Goal: Task Accomplishment & Management: Manage account settings

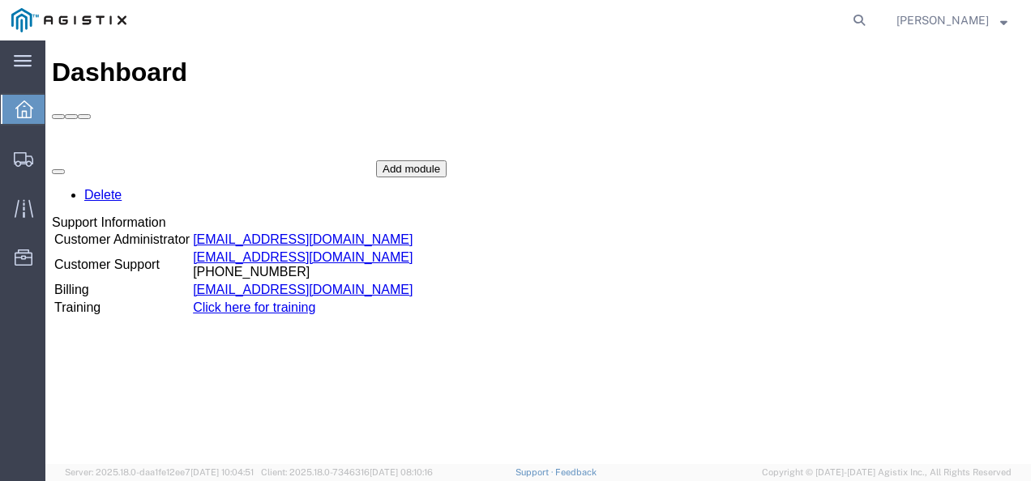
drag, startPoint x: 648, startPoint y: 413, endPoint x: 715, endPoint y: 340, distance: 99.2
click at [665, 394] on div "Dashboard Delete Support Information Customer Administrator custadmin@agistix.c…" at bounding box center [538, 270] width 973 height 424
click at [870, 12] on icon at bounding box center [859, 20] width 23 height 23
type input "v"
click at [447, 177] on div "Add module" at bounding box center [411, 168] width 71 height 17
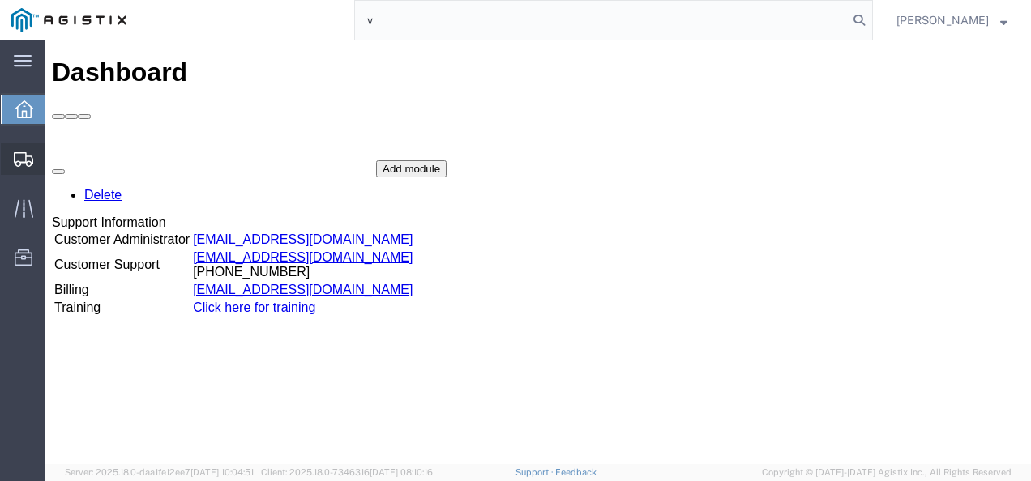
click at [56, 150] on span "Shipments" at bounding box center [50, 159] width 11 height 32
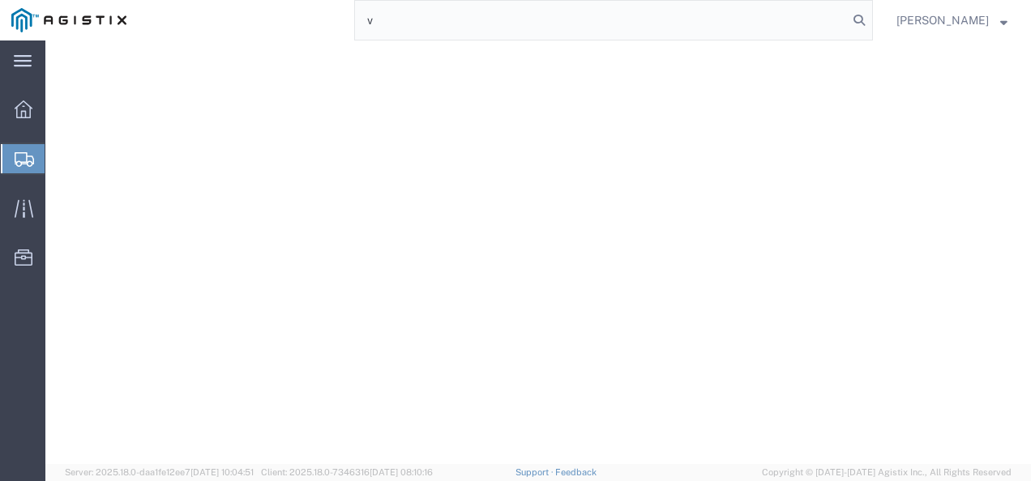
scroll to position [365, 0]
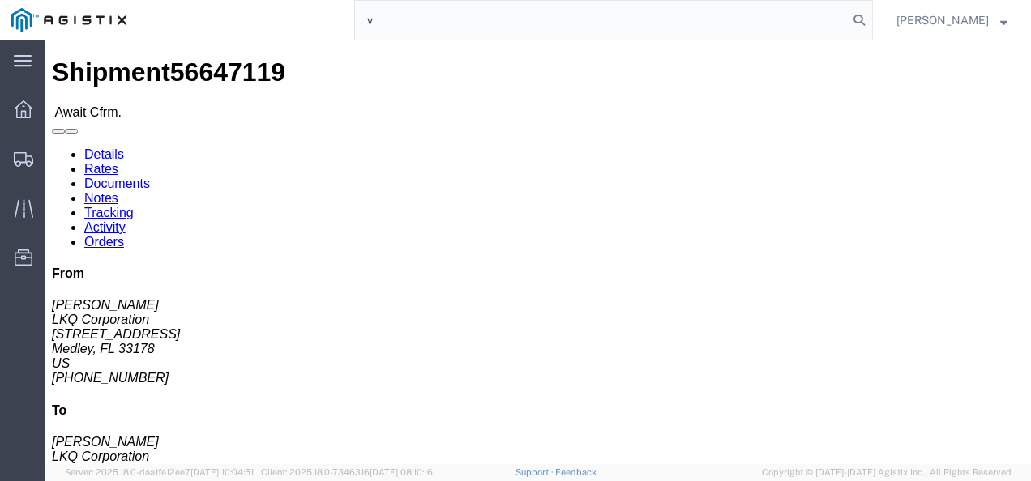
drag, startPoint x: 400, startPoint y: 245, endPoint x: 212, endPoint y: 106, distance: 232.9
click div "Ship From LKQ Corporation (Jose G. Ellis) 3081 11701 NW 101 RD Suite 1 Medley, …"
click link "Rates"
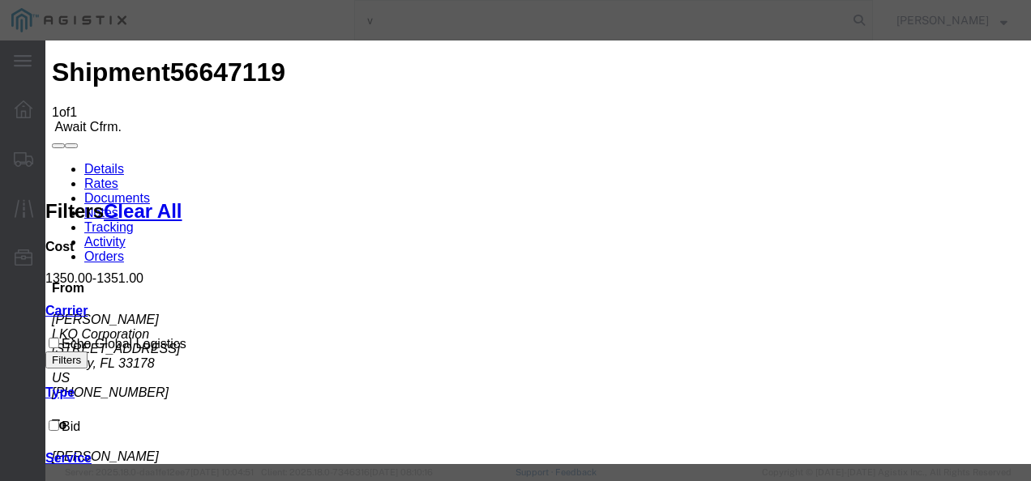
type input "1298321873977"
type input "987213987213987"
type input "98721398721987"
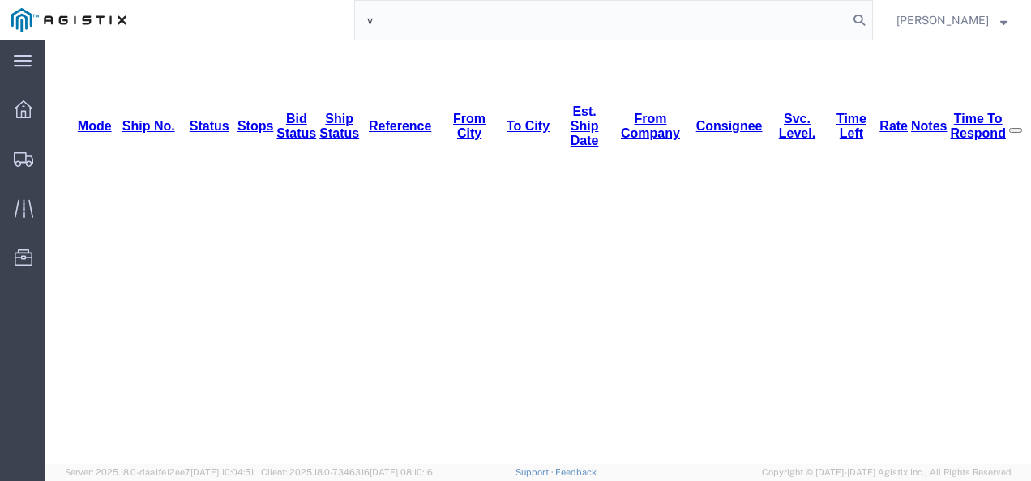
scroll to position [243, 0]
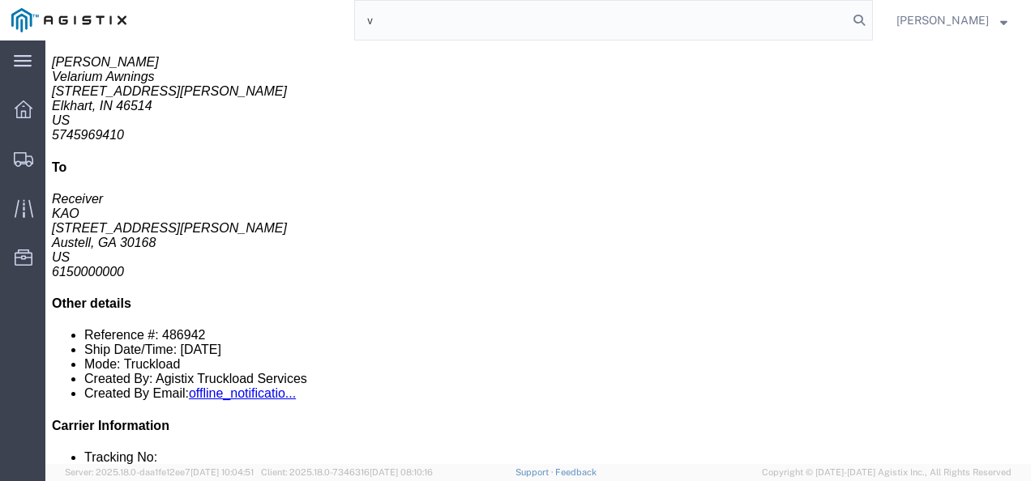
click div "1 Pallet(s) Standard (Not Stackable) Total weight: 770.00 ( 1927.00 dim ) LBS C…"
click link "Rates"
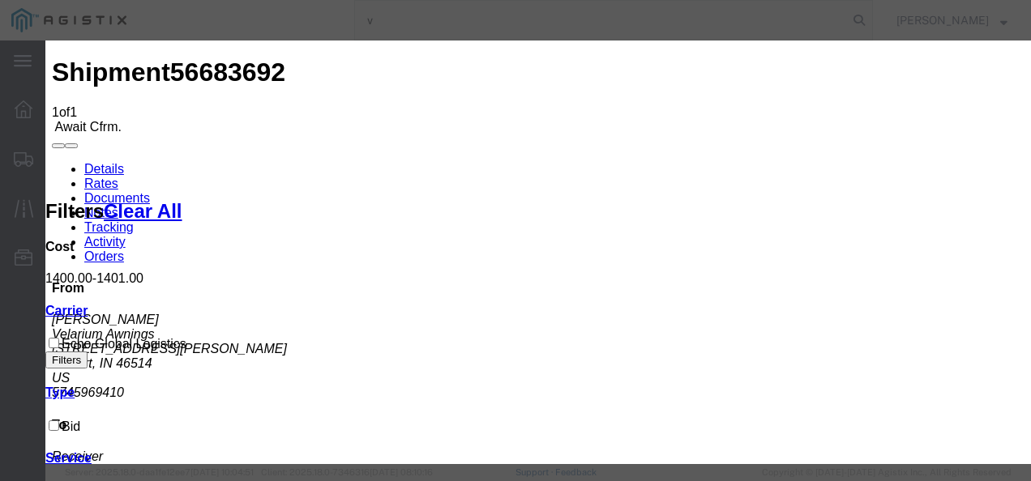
type input "21387218739879"
type input "98721398721398"
type input "982173982179"
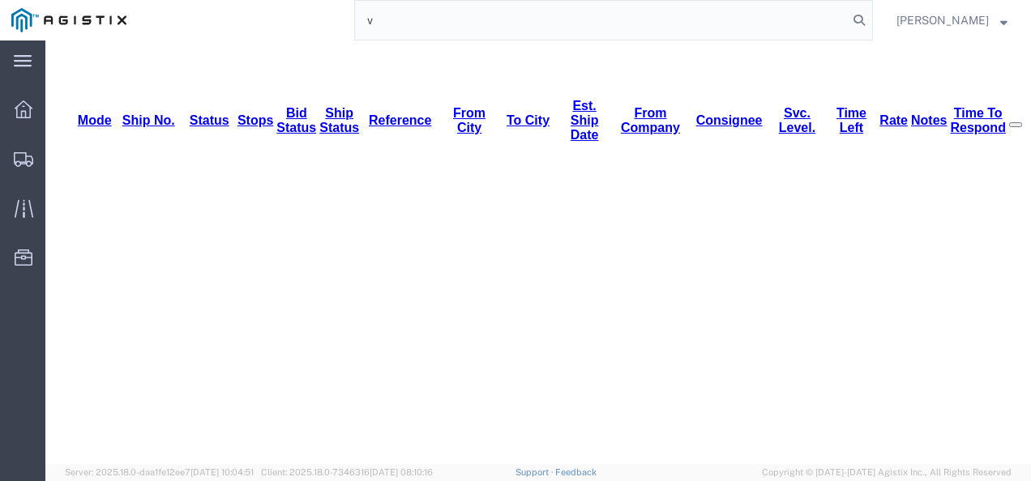
scroll to position [243, 0]
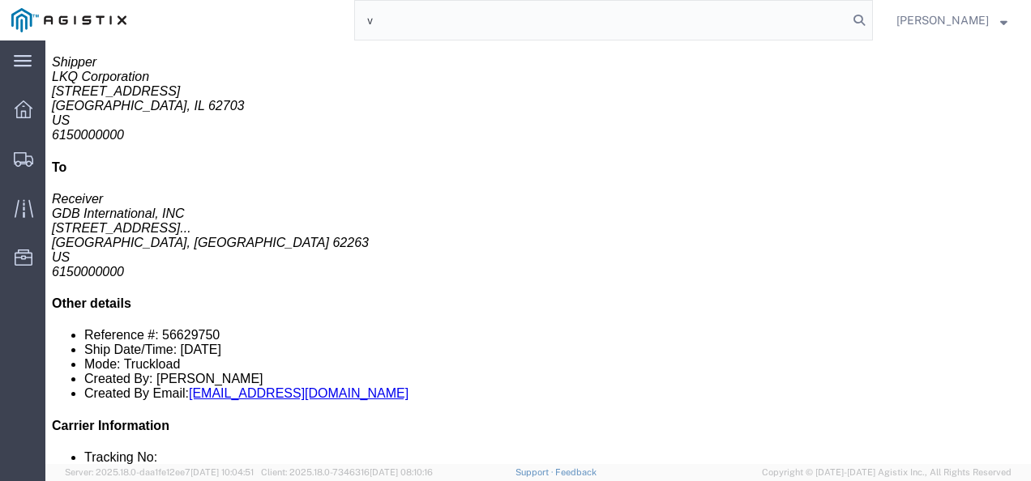
click div "9 Your Packaging Total weight: 9400.00 LBS ( dim ) Dimensions: L 48.00 x W 8.00…"
click div "Leg 1 - Truckload Number of trucks: 1"
click link "Rates"
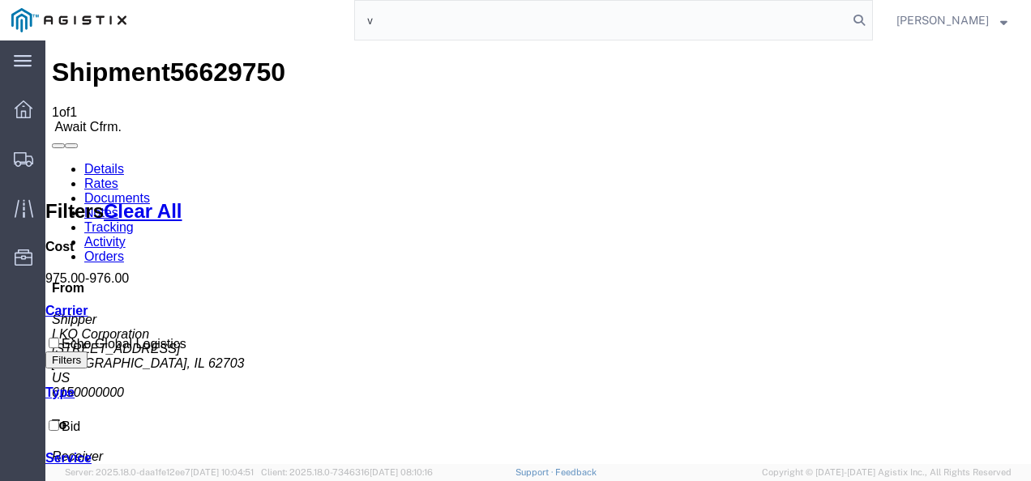
click at [176, 58] on span "56629750" at bounding box center [227, 72] width 115 height 29
copy span "56629750"
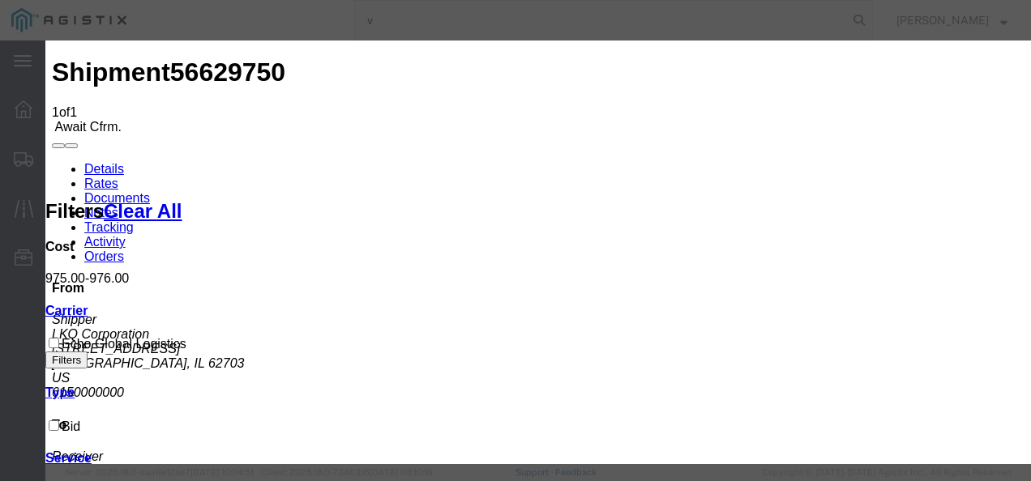
type input "2198379821739"
type input "9872139872198"
type input "872139871987"
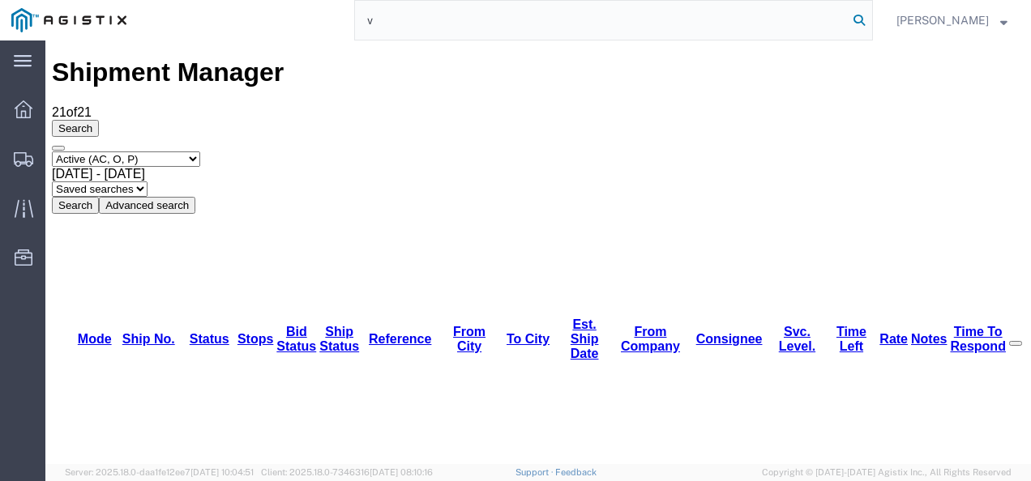
click at [870, 18] on icon at bounding box center [859, 20] width 23 height 23
click at [870, 17] on icon at bounding box center [859, 20] width 23 height 23
click at [441, 18] on input "v" at bounding box center [601, 20] width 493 height 39
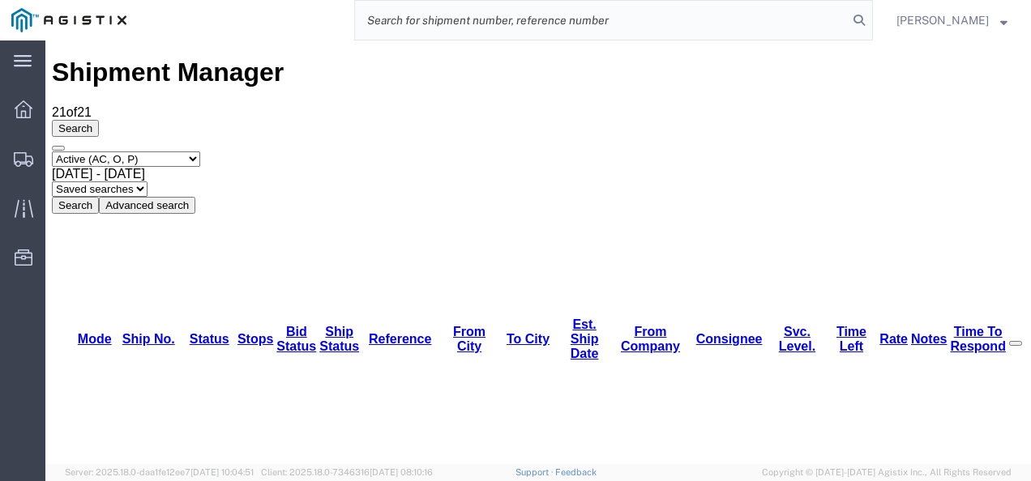
click at [501, 15] on input "search" at bounding box center [601, 20] width 493 height 39
paste input "56629750"
type input "56629750"
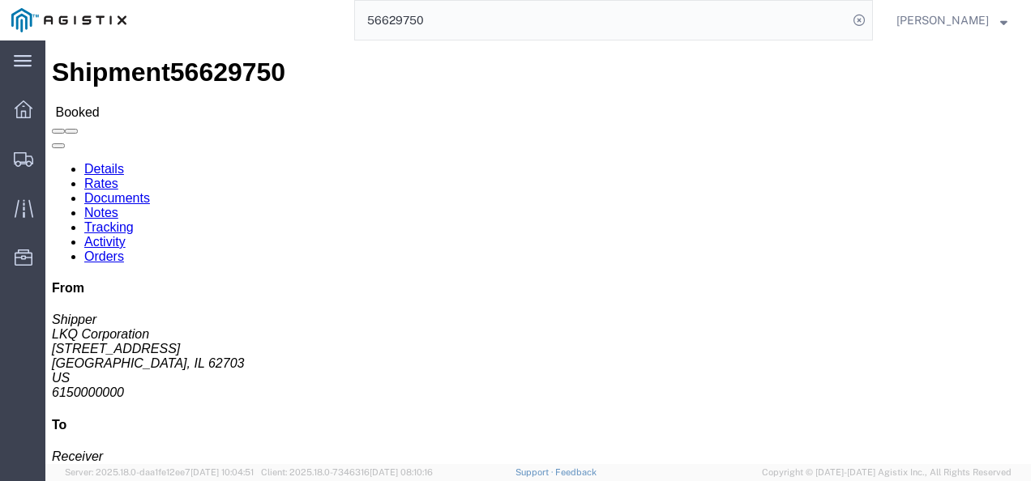
click div "Shipment Detail Ship From LKQ Corporation (Shipper) 3109 2840 Old Rochester Roa…"
click link "Tracking"
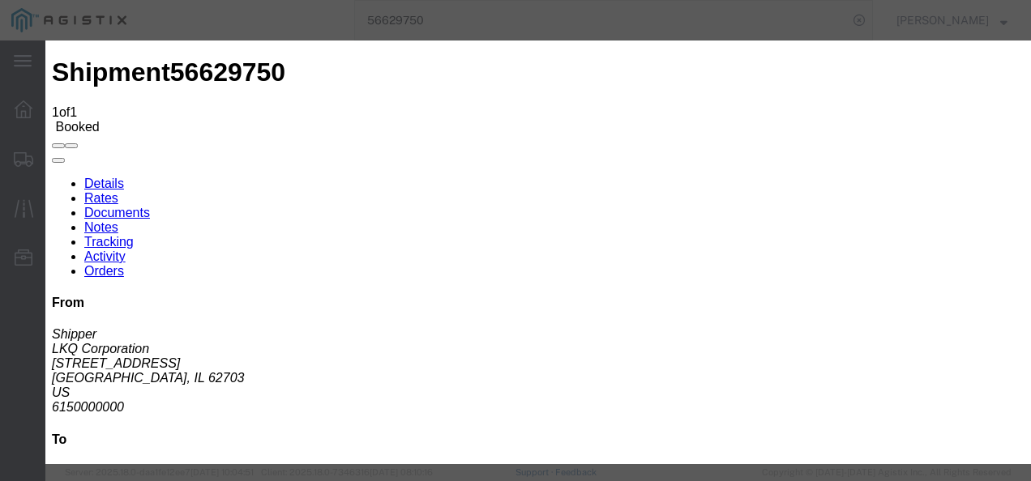
type input "09/03/2025"
type input "1:00 PM"
select select "DELIVRED"
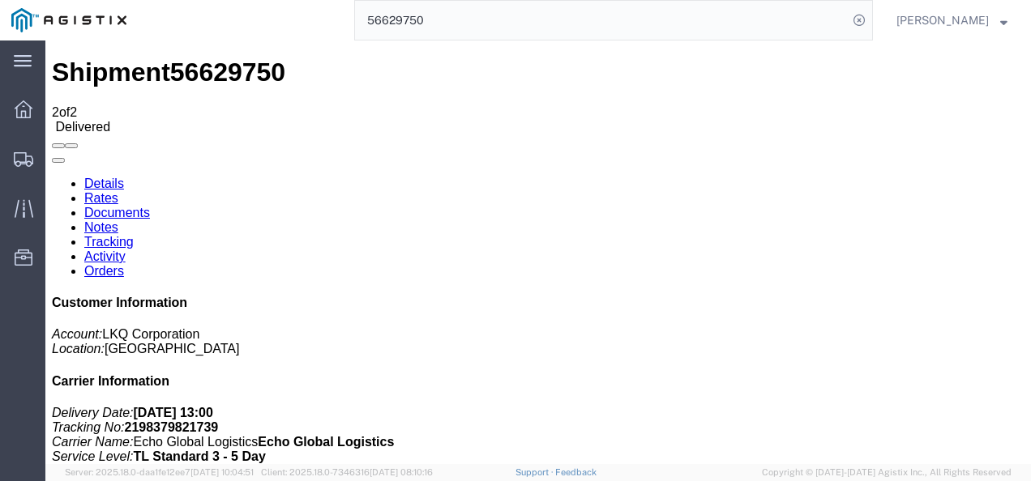
click at [475, 21] on input "56629750" at bounding box center [601, 20] width 493 height 39
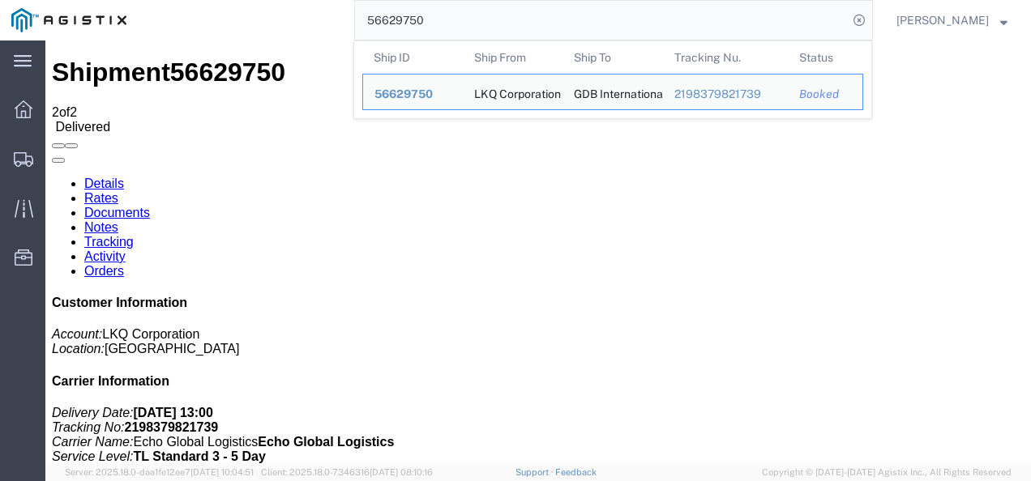
click at [475, 19] on input "56629750" at bounding box center [601, 20] width 493 height 39
paste input "56601904"
type input "5662975056601904"
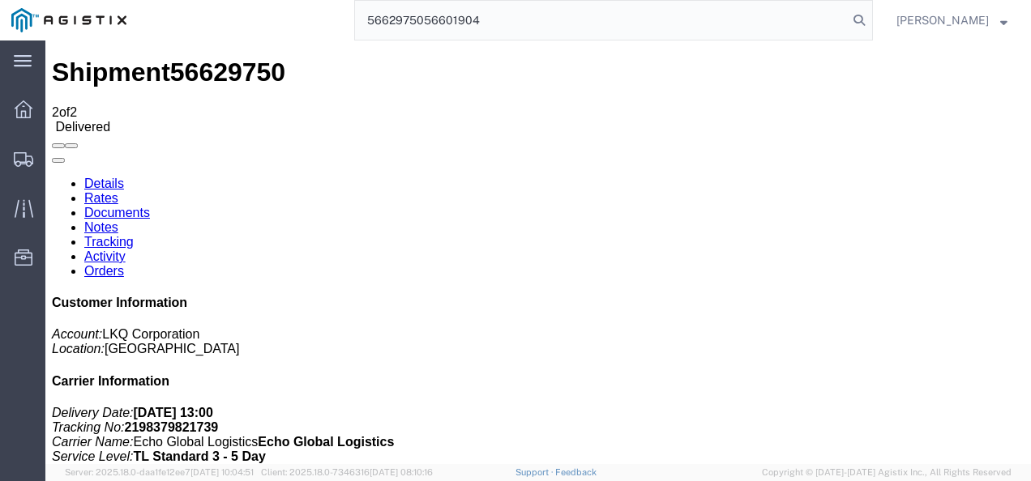
click at [475, 19] on input "5662975056601904" at bounding box center [601, 20] width 493 height 39
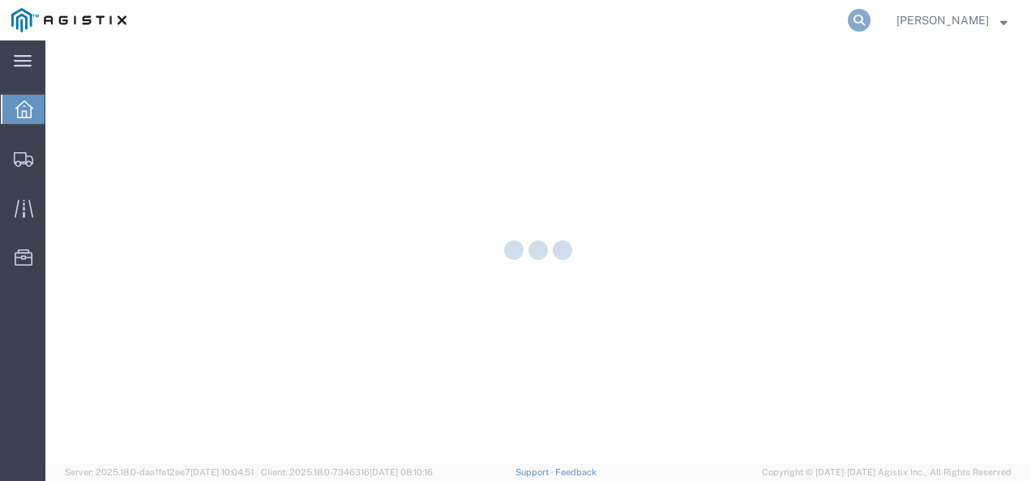
click at [870, 18] on icon at bounding box center [859, 20] width 23 height 23
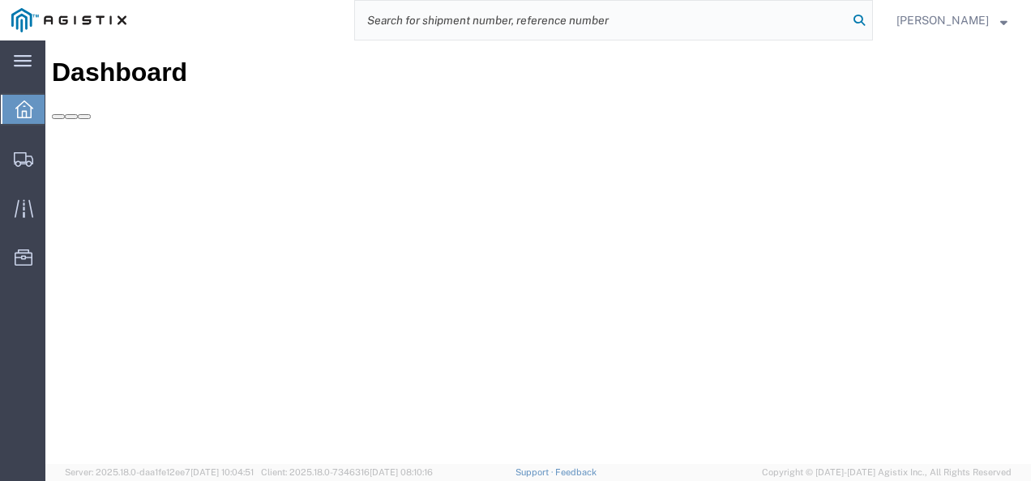
paste input "56703573"
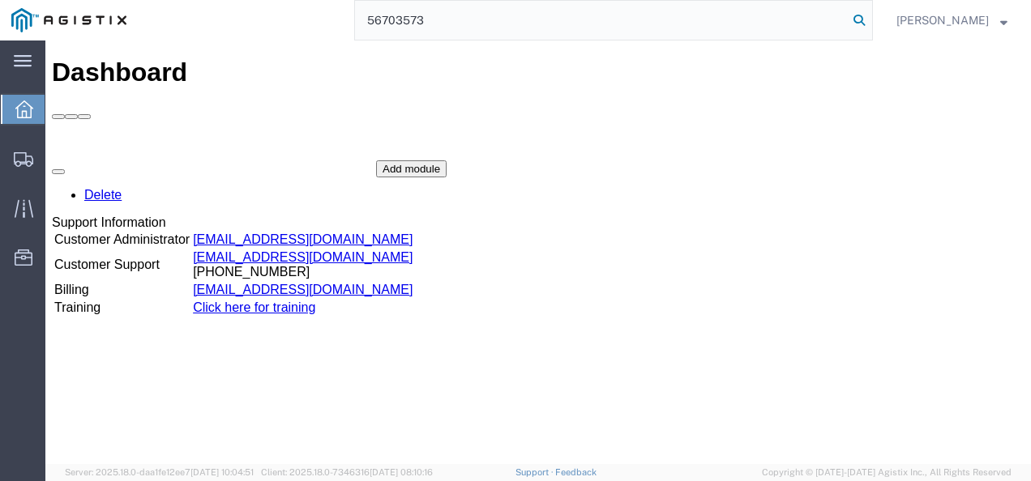
type input "56703573"
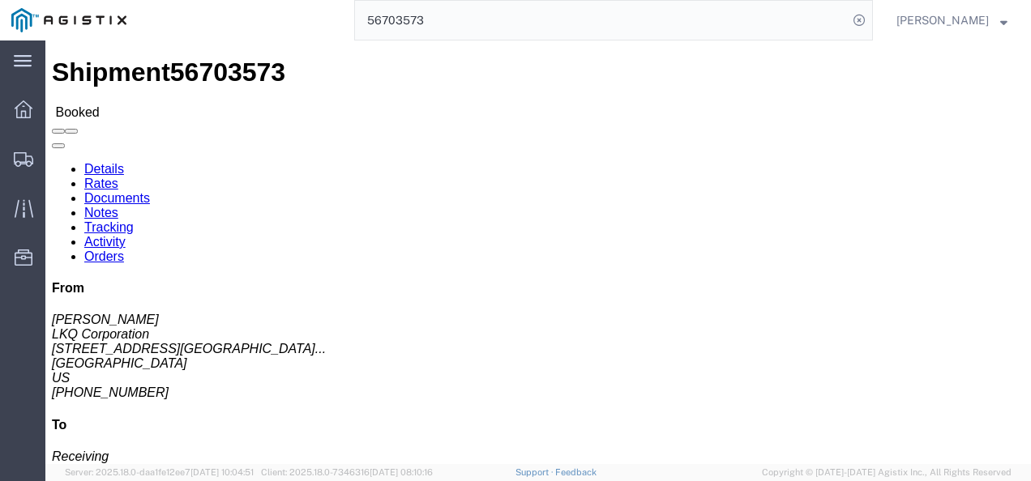
click div "Leg 1 - Truckload Vehicle 1: Standard Dry Van (53 Feet) Number of trucks: 1"
drag, startPoint x: 471, startPoint y: 295, endPoint x: 467, endPoint y: 340, distance: 44.8
click div "Shipment Detail Ship From LKQ Corporation (Margaret I. Harris) 3021 24550 West …"
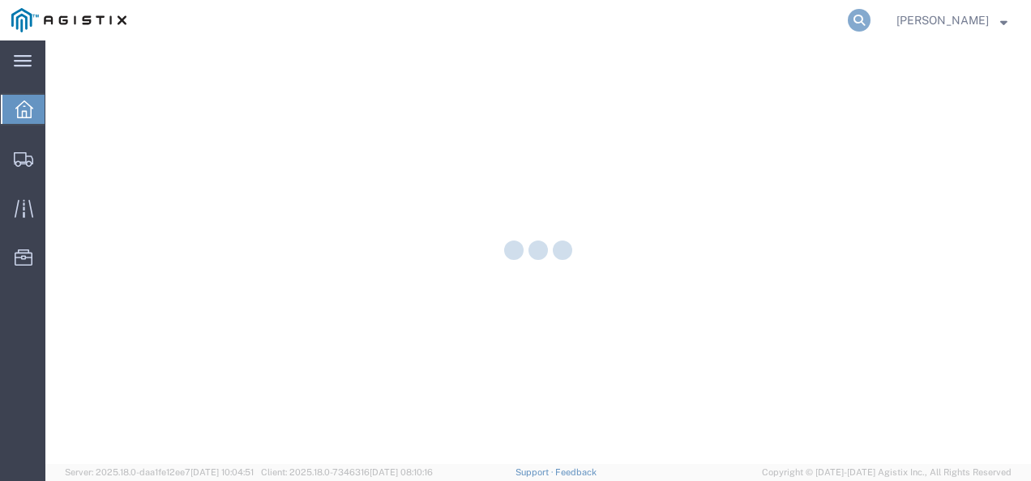
click at [870, 17] on icon at bounding box center [859, 20] width 23 height 23
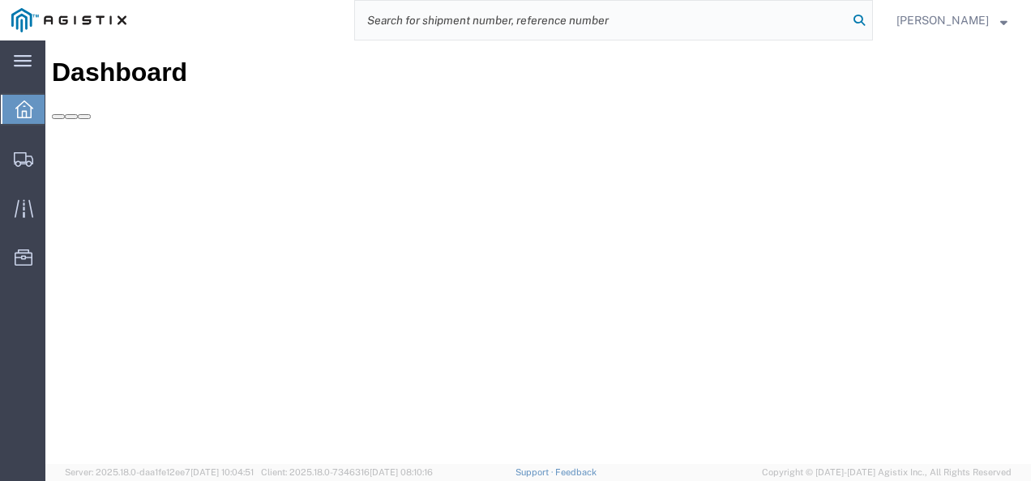
paste input "56431302"
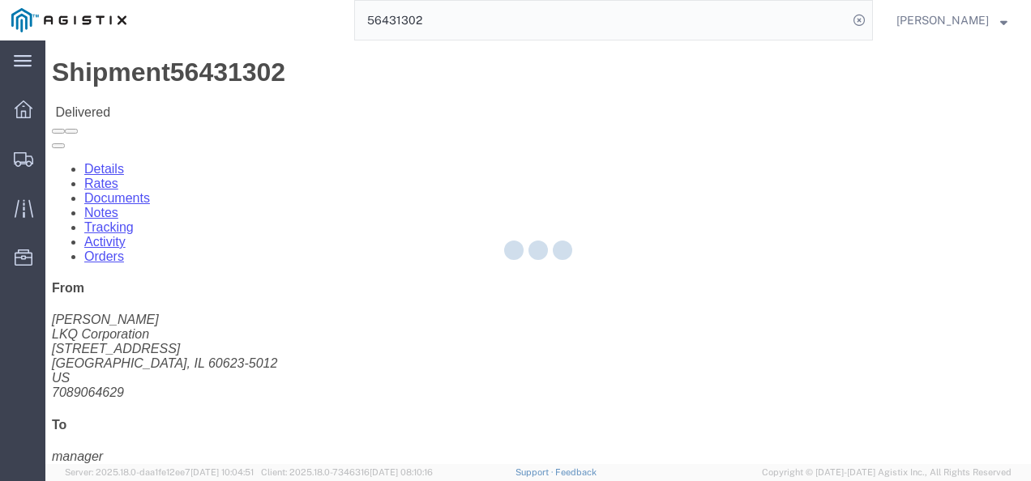
click at [509, 290] on div at bounding box center [538, 253] width 986 height 424
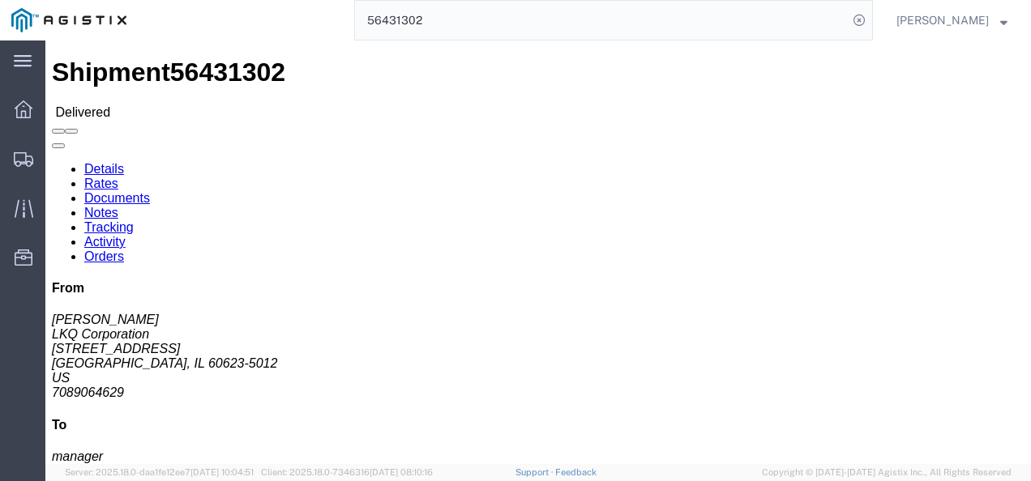
click link "Notes"
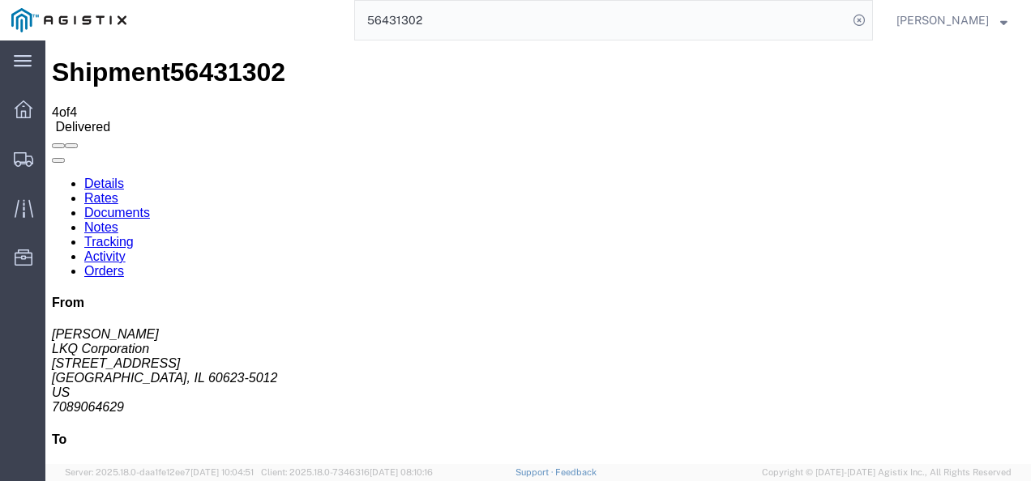
click at [89, 177] on link "Details" at bounding box center [104, 184] width 40 height 14
click div "Ship From LKQ Corporation ([PERSON_NAME]) [STREET_ADDRESS] 7089064629 [EMAIL_AD…"
click at [494, 21] on input "56431302" at bounding box center [601, 20] width 493 height 39
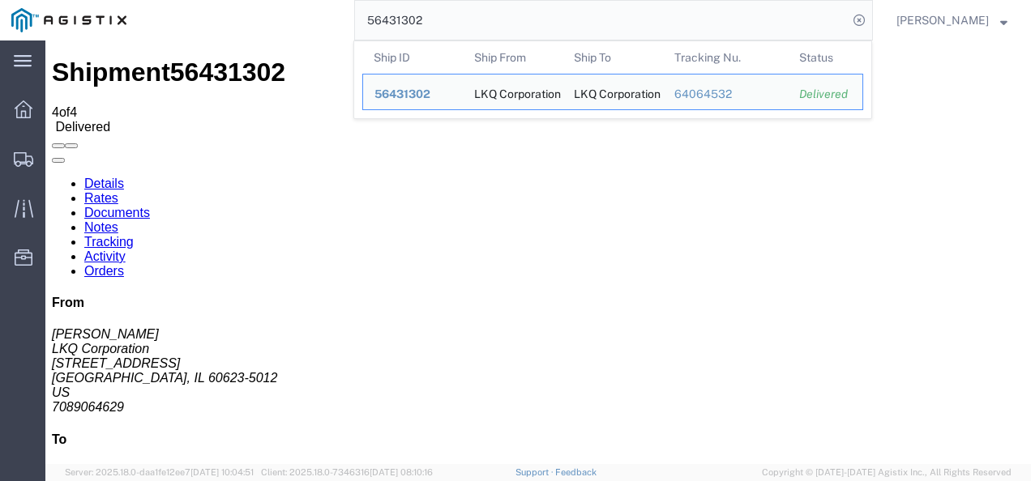
click at [494, 21] on input "56431302" at bounding box center [601, 20] width 493 height 39
paste input "54079"
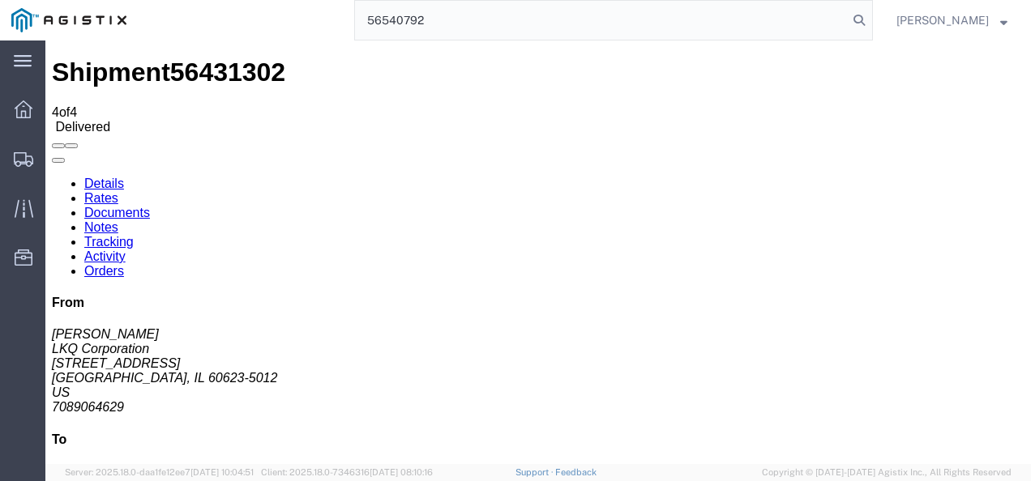
type input "56540792"
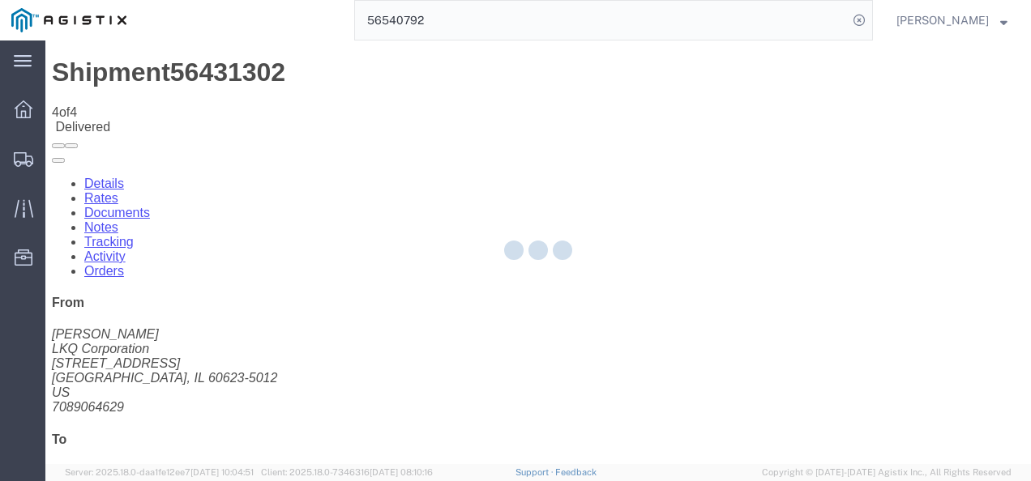
click at [514, 344] on div at bounding box center [538, 253] width 986 height 424
